Goal: Find specific page/section

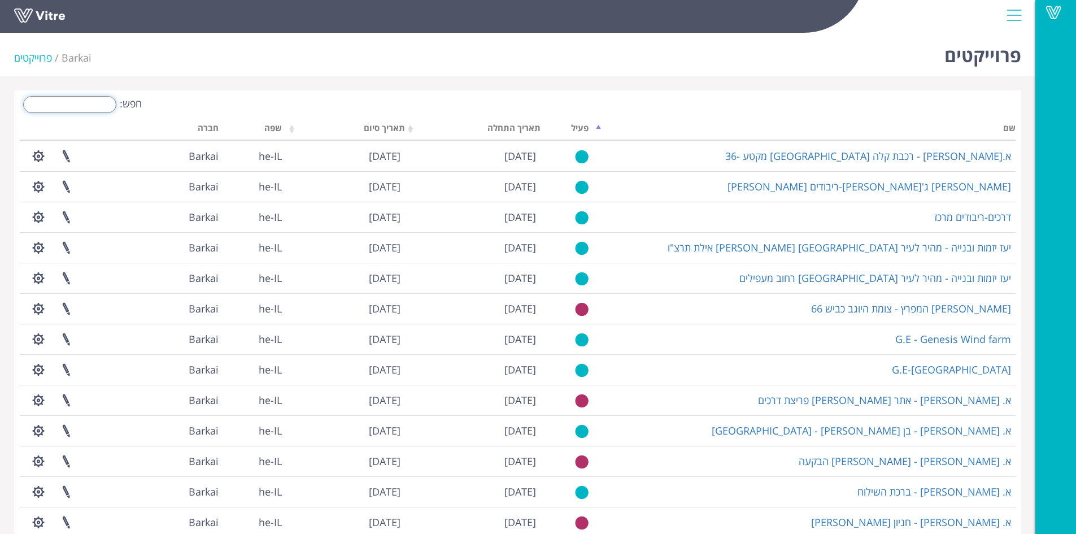
click at [88, 106] on input "חפש:" at bounding box center [69, 104] width 93 height 17
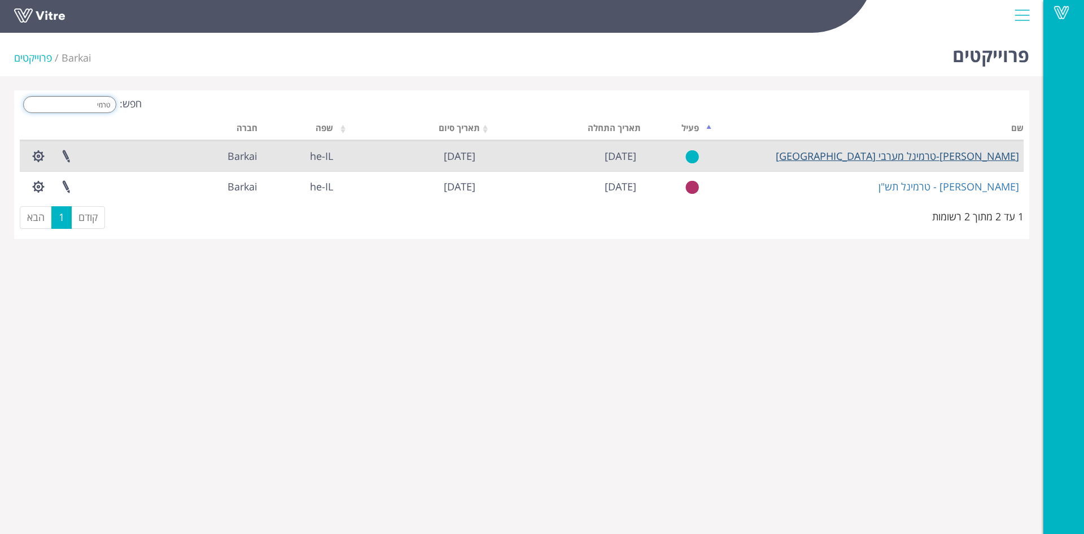
type input "טרמי"
click at [954, 154] on link "[PERSON_NAME]-טרמינל מערבי [GEOGRAPHIC_DATA]" at bounding box center [897, 156] width 243 height 14
